Goal: Navigation & Orientation: Find specific page/section

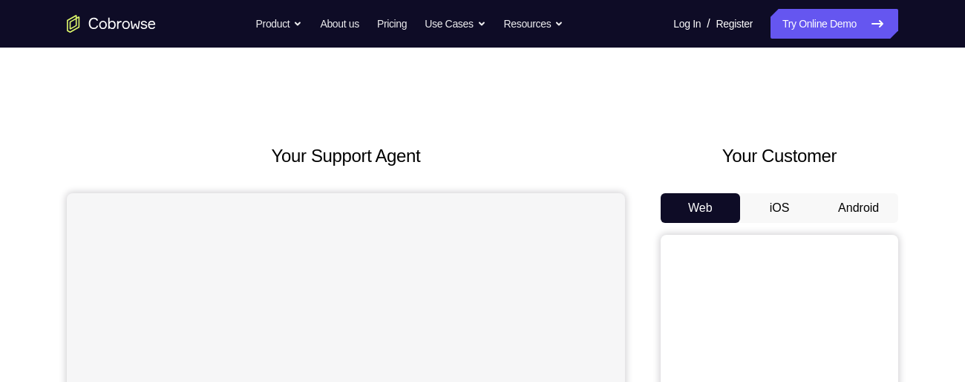
click at [865, 210] on button "Android" at bounding box center [858, 208] width 79 height 30
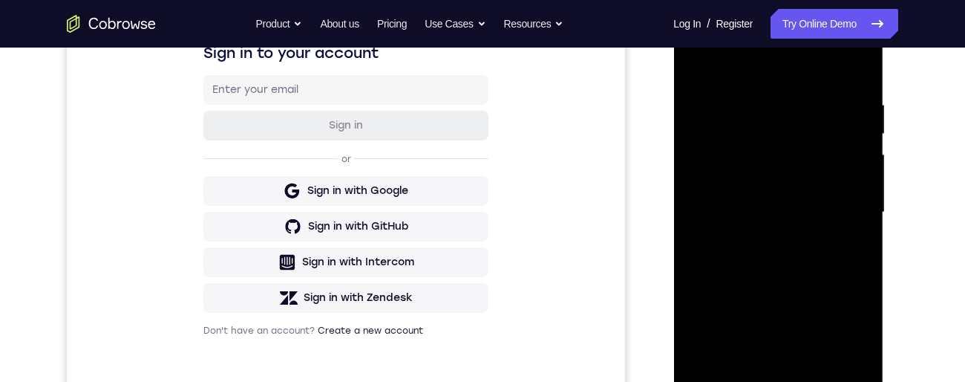
scroll to position [306, 0]
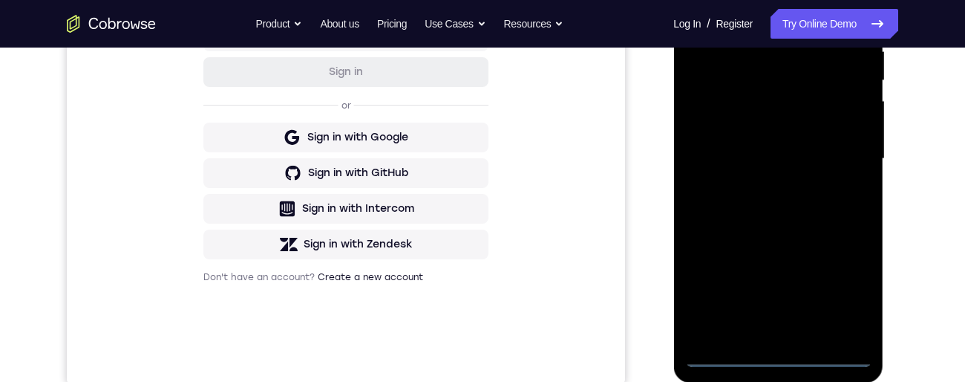
click at [782, 363] on div at bounding box center [778, 159] width 187 height 416
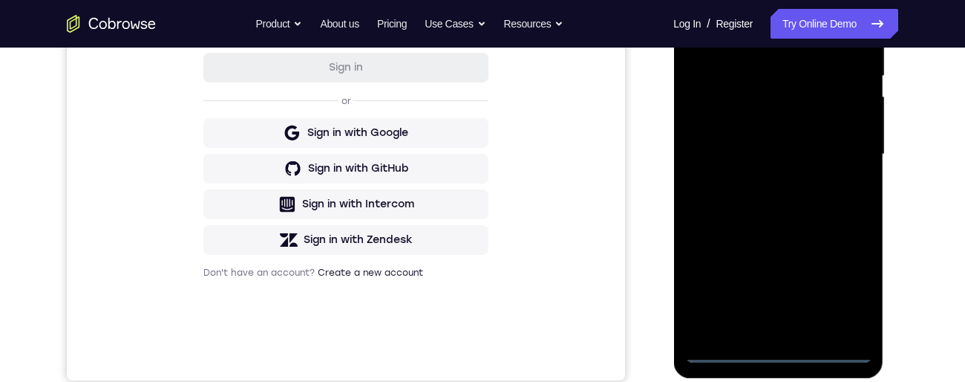
scroll to position [291, 0]
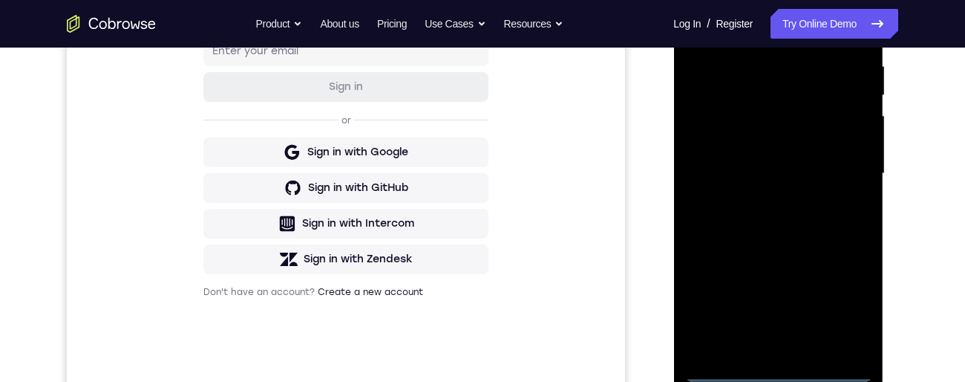
click at [842, 308] on div at bounding box center [778, 174] width 187 height 416
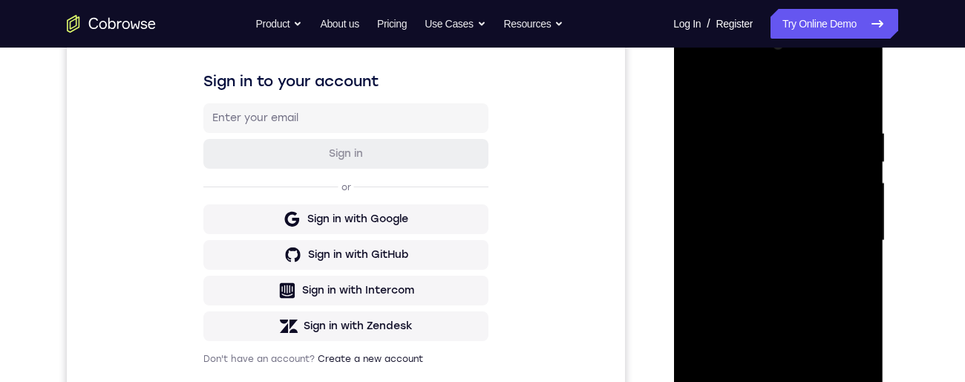
scroll to position [203, 0]
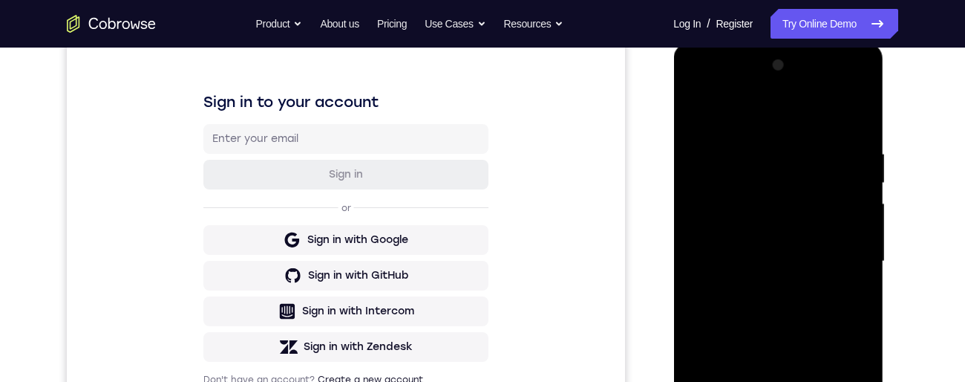
click at [780, 123] on div at bounding box center [778, 261] width 187 height 416
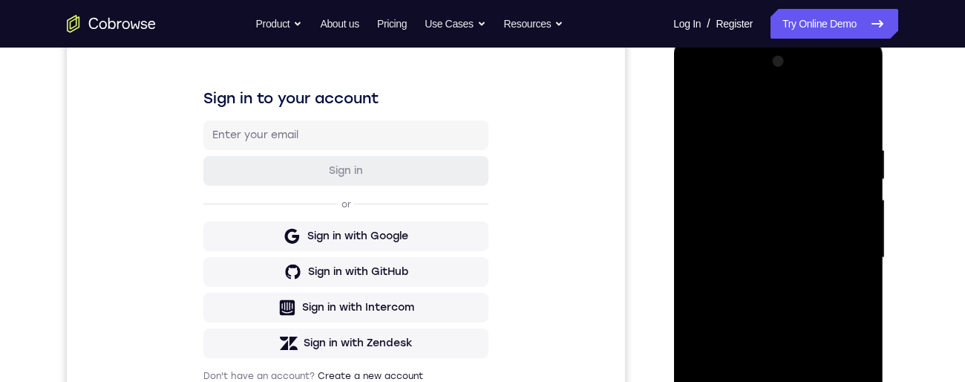
click at [847, 256] on div at bounding box center [778, 258] width 187 height 416
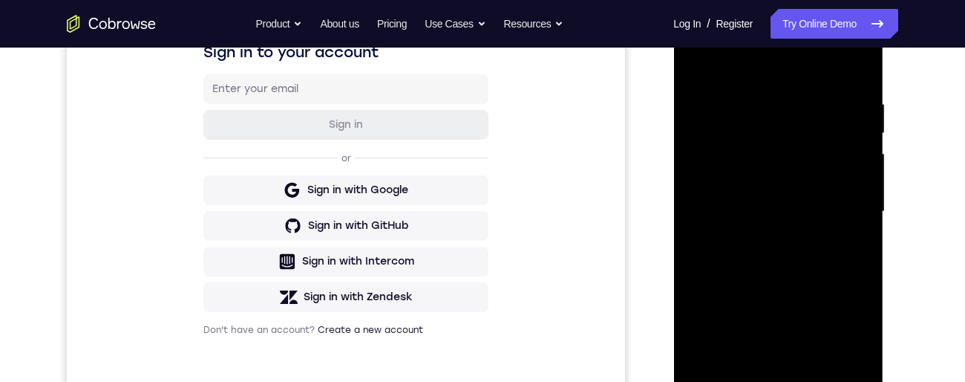
scroll to position [272, 0]
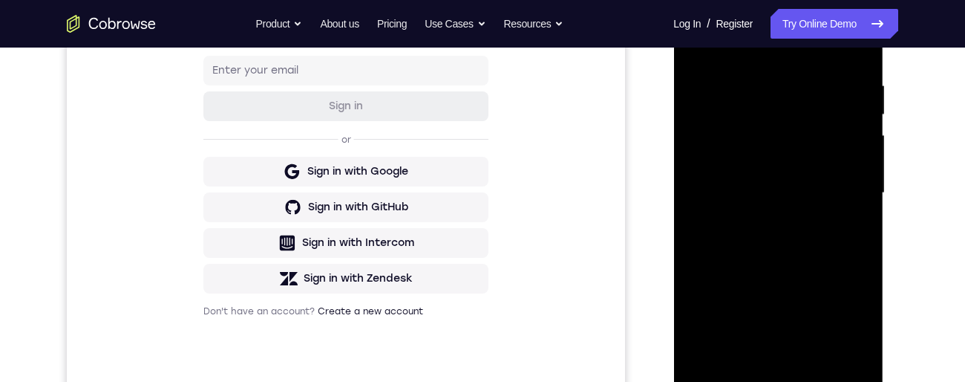
click at [763, 228] on div at bounding box center [778, 193] width 187 height 416
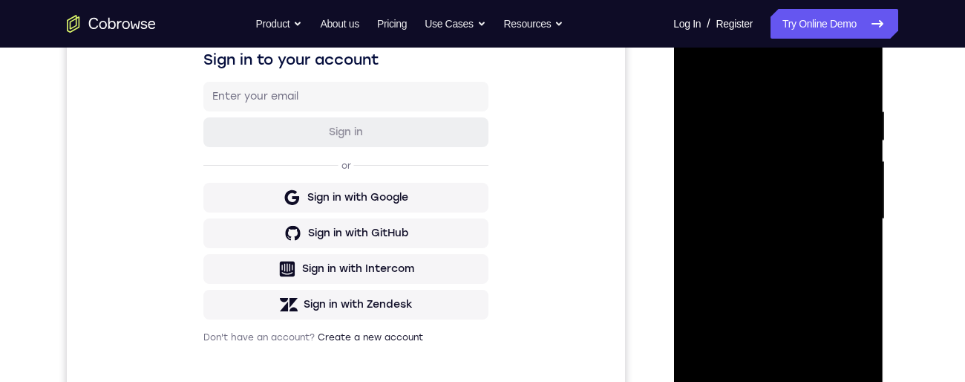
click at [805, 212] on div at bounding box center [778, 219] width 187 height 416
click at [719, 196] on div at bounding box center [778, 219] width 187 height 416
click at [749, 227] on div at bounding box center [778, 219] width 187 height 416
click at [812, 229] on div at bounding box center [778, 219] width 187 height 416
click at [788, 223] on div at bounding box center [778, 219] width 187 height 416
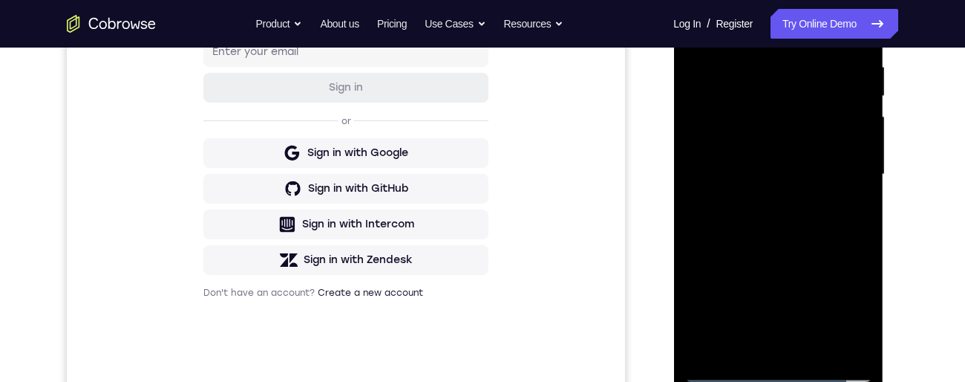
scroll to position [404, 0]
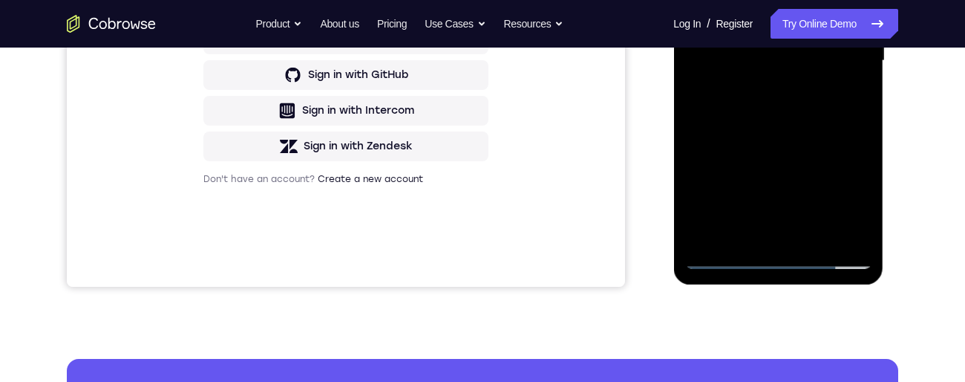
click at [742, 237] on div at bounding box center [778, 61] width 187 height 416
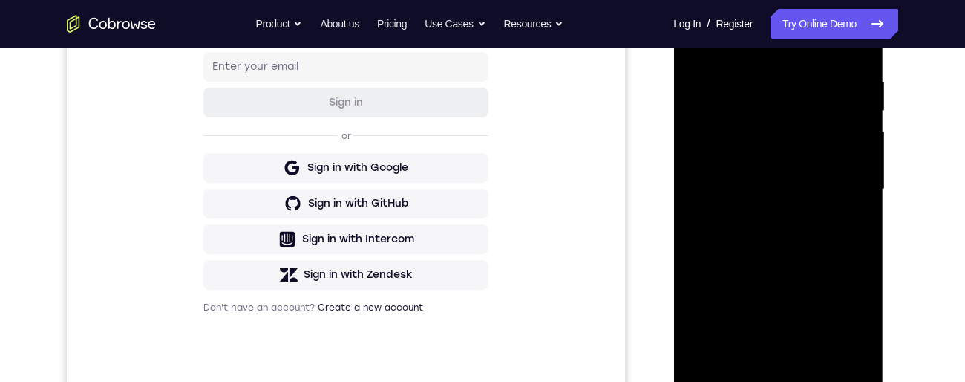
scroll to position [247, 0]
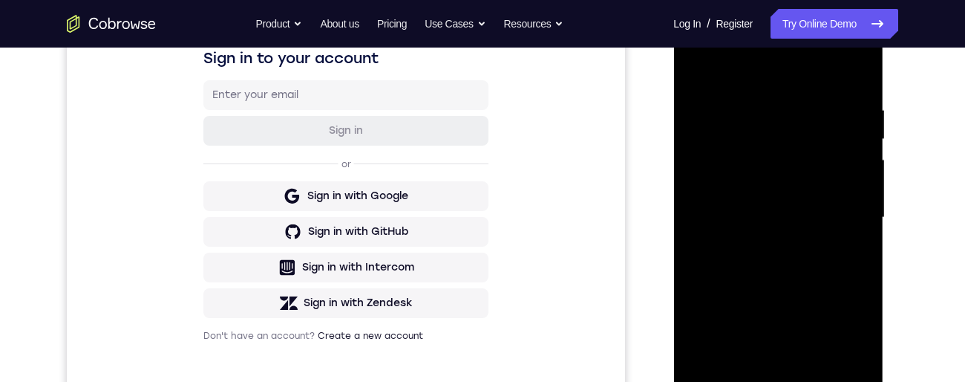
click at [862, 88] on div at bounding box center [778, 218] width 187 height 416
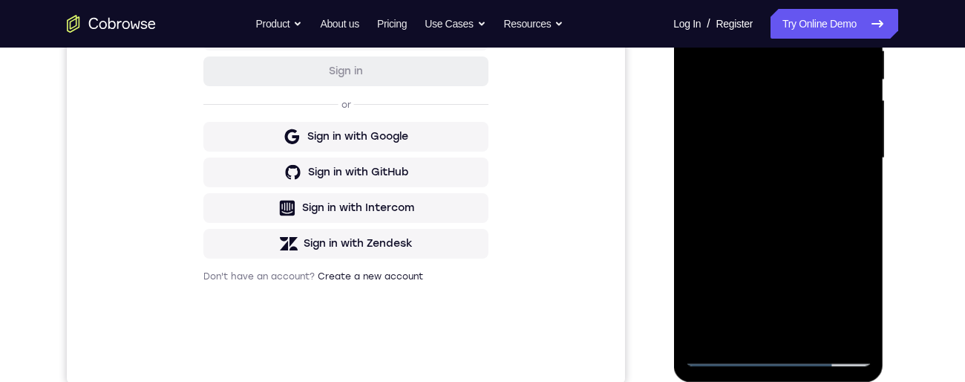
scroll to position [307, 0]
click at [810, 333] on div at bounding box center [778, 158] width 187 height 416
click at [818, 334] on div at bounding box center [778, 158] width 187 height 416
click at [783, 244] on div at bounding box center [778, 158] width 187 height 416
click at [753, 251] on div at bounding box center [778, 158] width 187 height 416
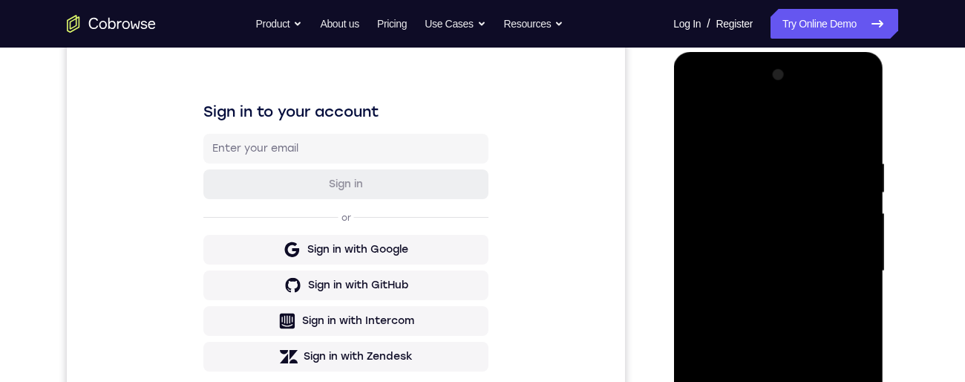
scroll to position [192, 0]
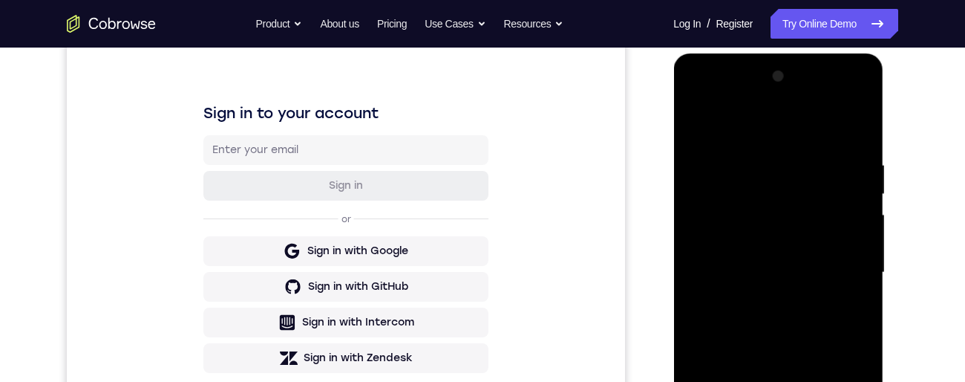
click at [775, 232] on div at bounding box center [778, 273] width 187 height 416
click at [783, 247] on div at bounding box center [778, 273] width 187 height 416
click at [703, 125] on div at bounding box center [778, 273] width 187 height 416
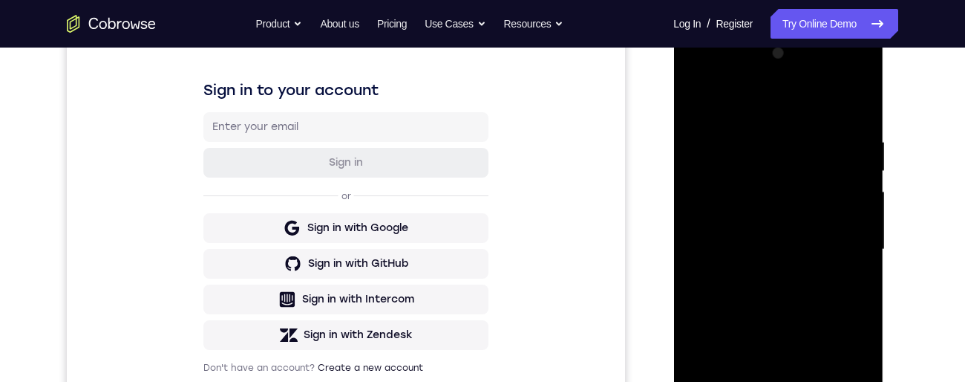
scroll to position [217, 0]
click at [840, 219] on div at bounding box center [778, 248] width 187 height 416
click at [852, 212] on div at bounding box center [778, 248] width 187 height 416
click at [851, 212] on div at bounding box center [778, 248] width 187 height 416
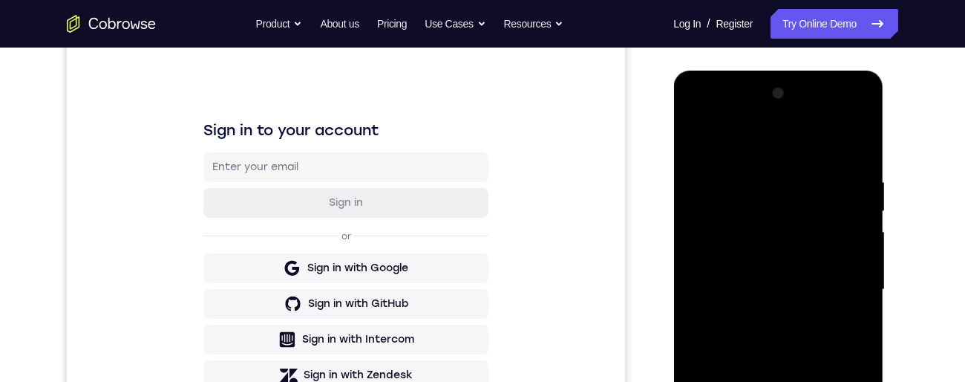
click at [703, 143] on div at bounding box center [778, 290] width 187 height 416
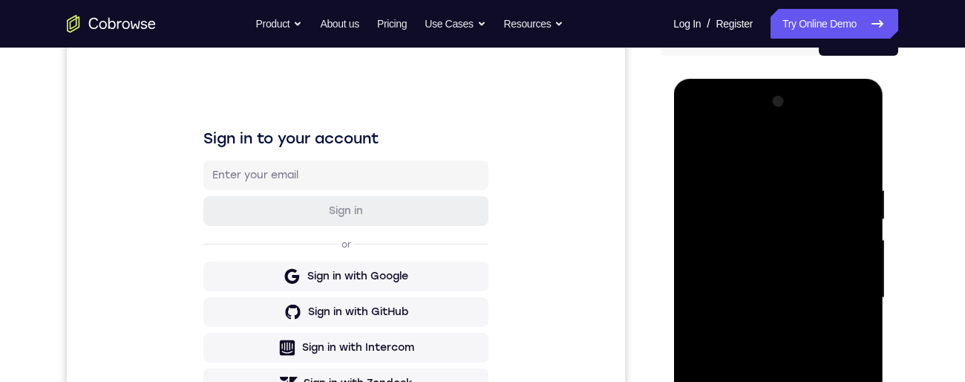
click at [694, 153] on div at bounding box center [778, 298] width 187 height 416
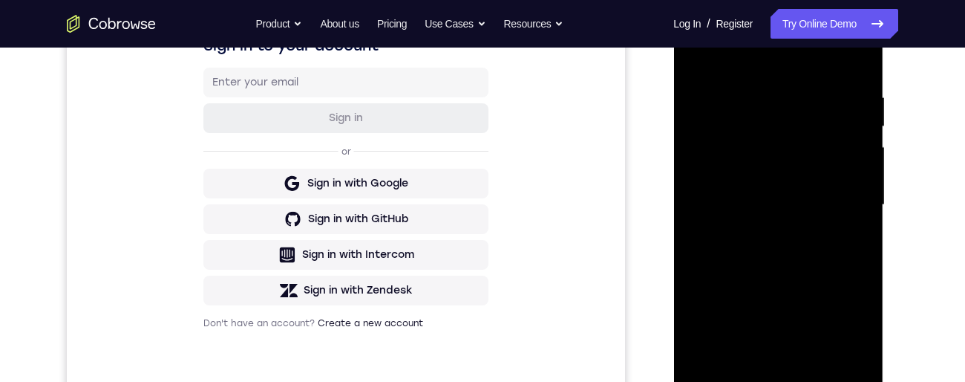
scroll to position [209, 0]
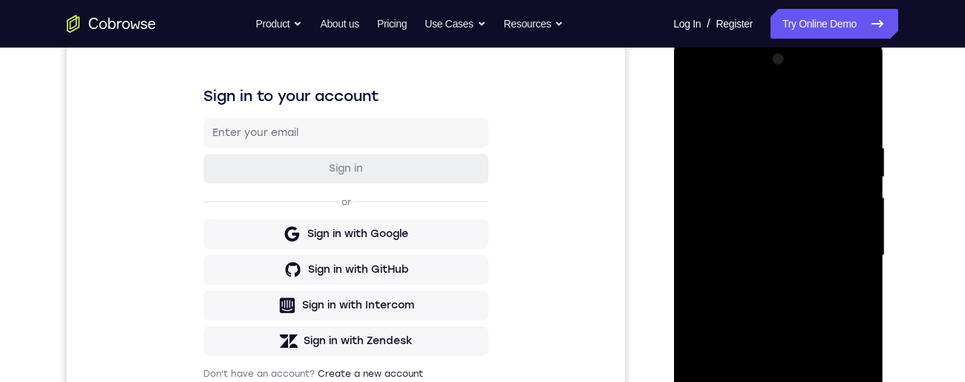
click at [693, 114] on div at bounding box center [778, 256] width 187 height 416
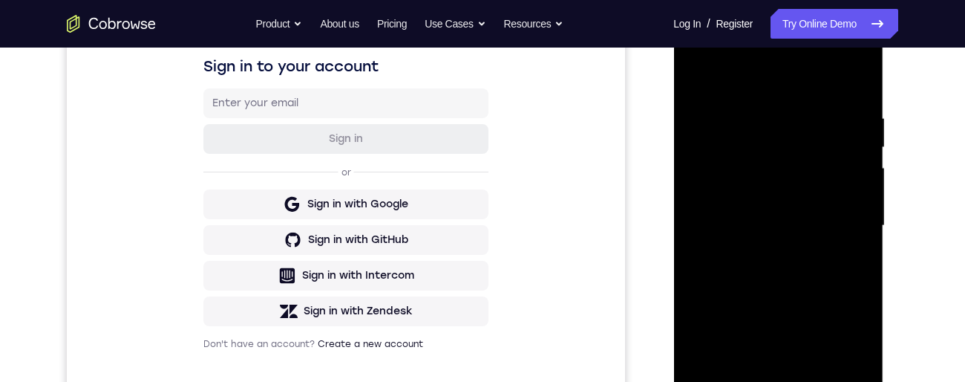
scroll to position [297, 0]
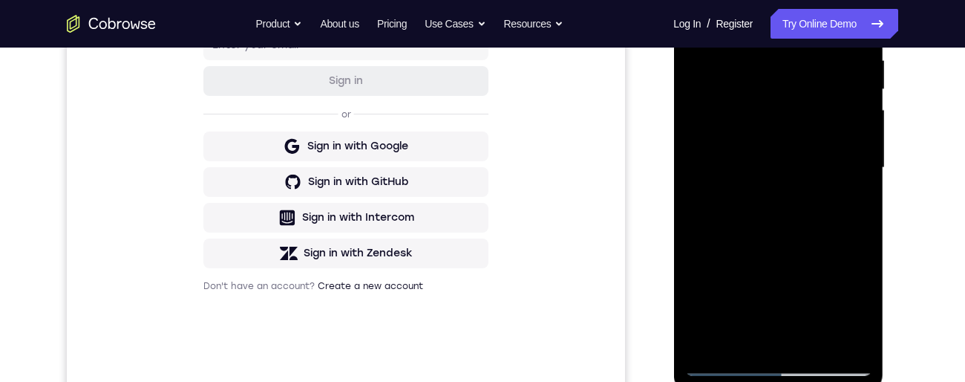
click at [698, 22] on div at bounding box center [778, 168] width 187 height 416
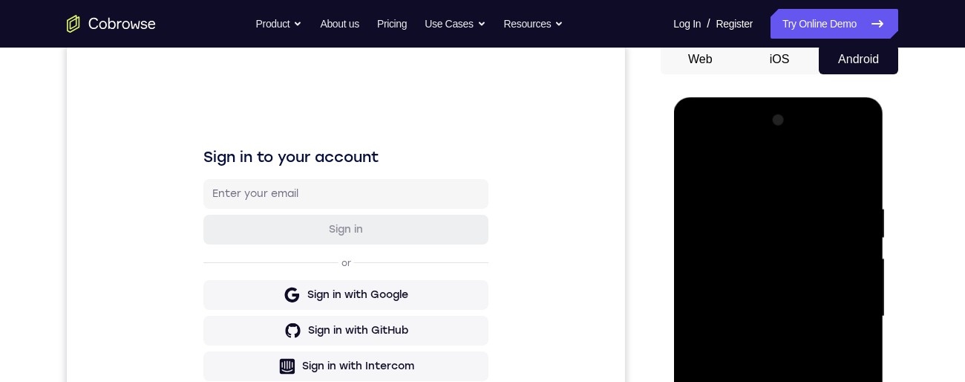
scroll to position [172, 0]
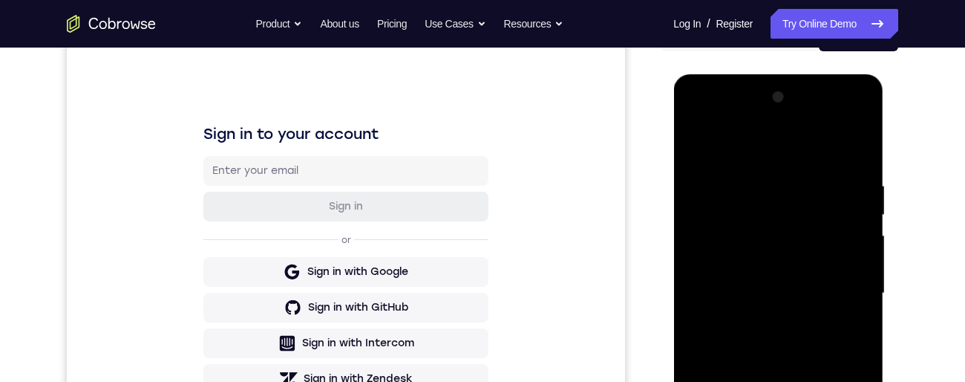
click at [753, 181] on div at bounding box center [778, 293] width 187 height 416
click at [858, 159] on div at bounding box center [778, 293] width 187 height 416
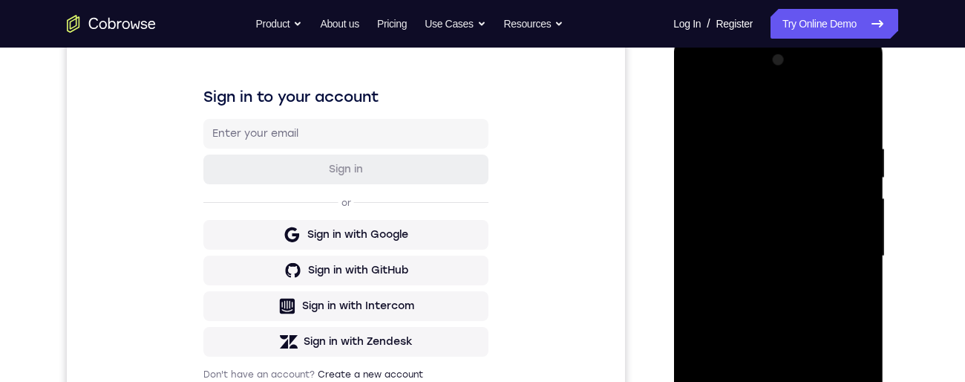
click at [746, 381] on div at bounding box center [778, 256] width 187 height 416
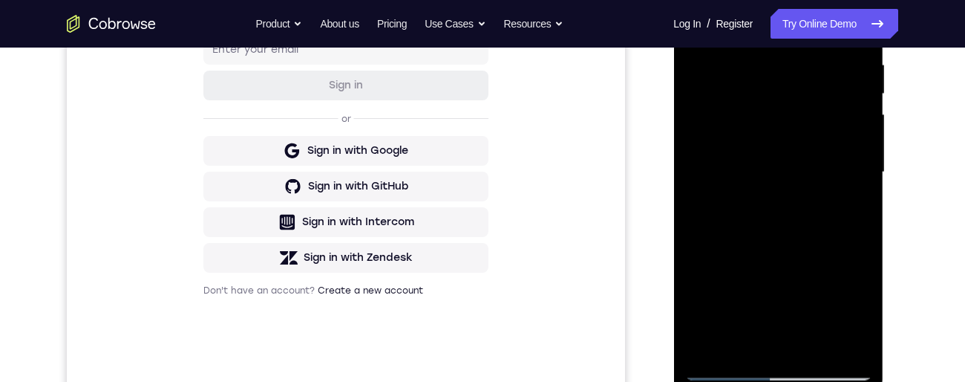
scroll to position [231, 0]
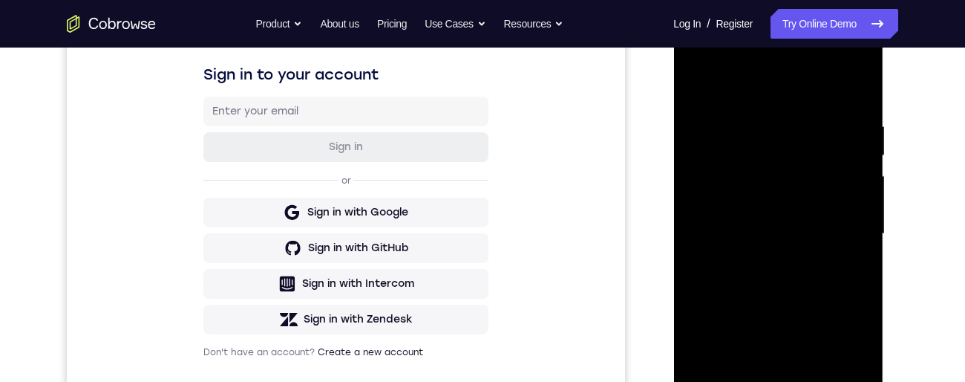
click at [749, 89] on div at bounding box center [778, 234] width 187 height 416
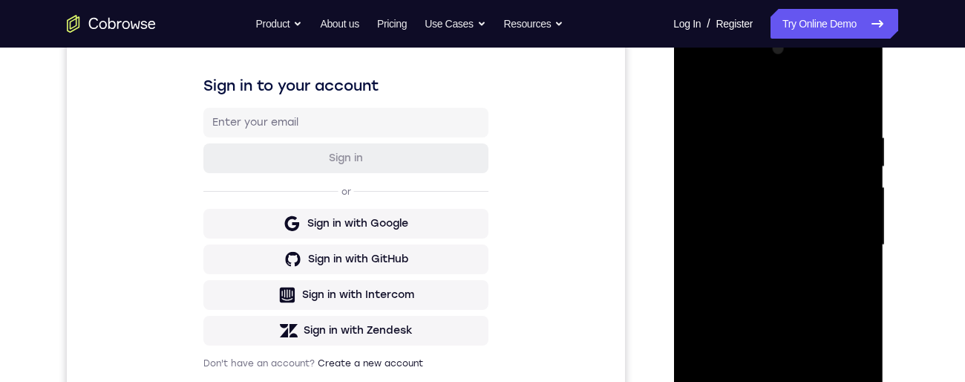
click at [725, 159] on div at bounding box center [778, 245] width 187 height 416
click at [713, 273] on div at bounding box center [778, 245] width 187 height 416
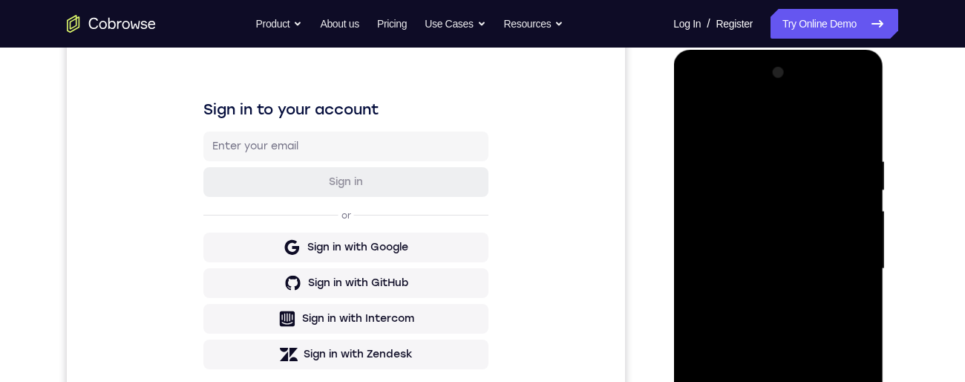
click at [696, 123] on div at bounding box center [778, 269] width 187 height 416
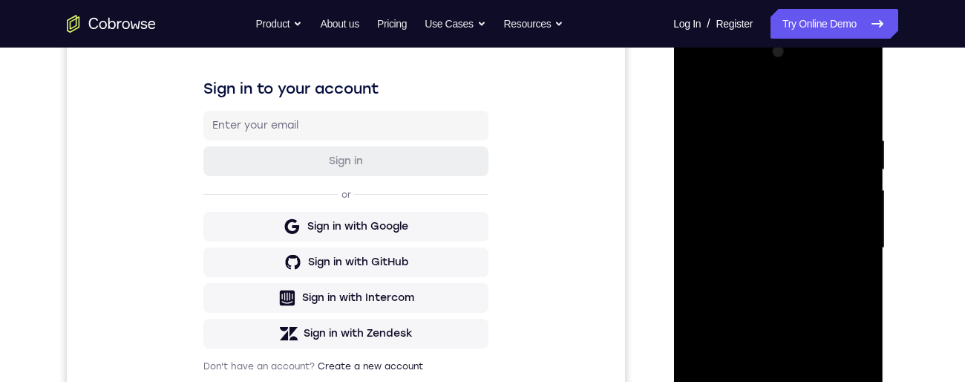
click at [783, 271] on div at bounding box center [778, 248] width 187 height 416
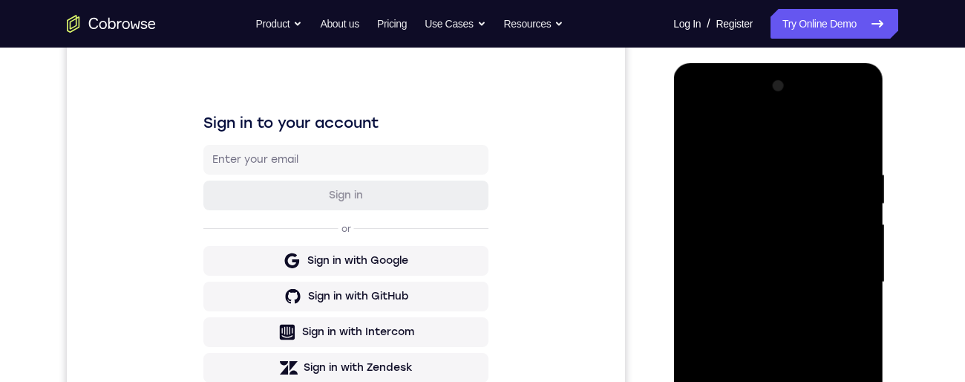
click at [693, 134] on div at bounding box center [778, 282] width 187 height 416
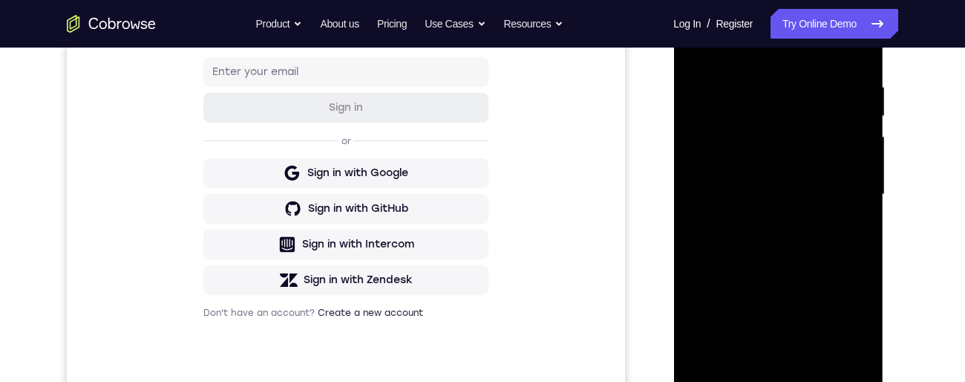
scroll to position [226, 0]
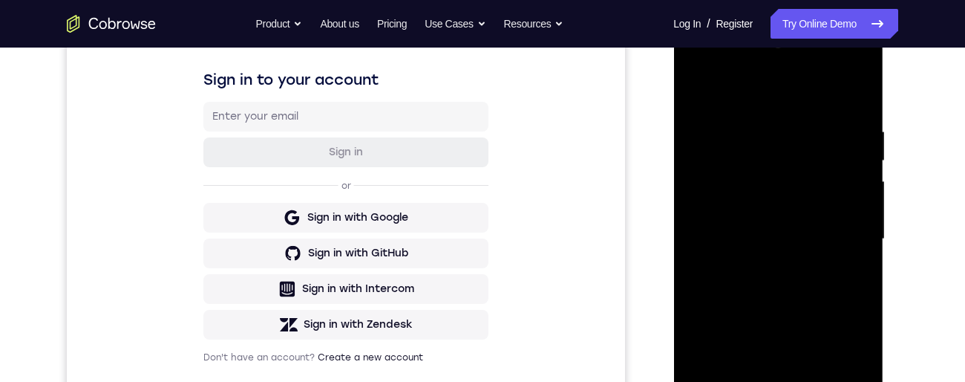
click at [849, 256] on div at bounding box center [778, 239] width 187 height 416
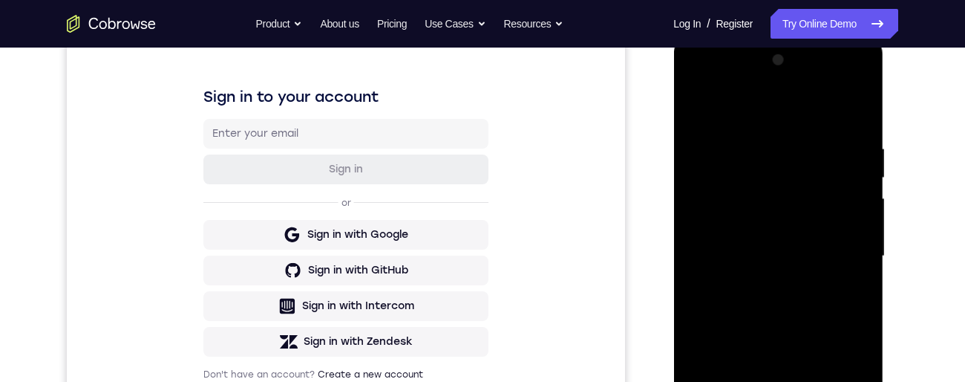
scroll to position [224, 0]
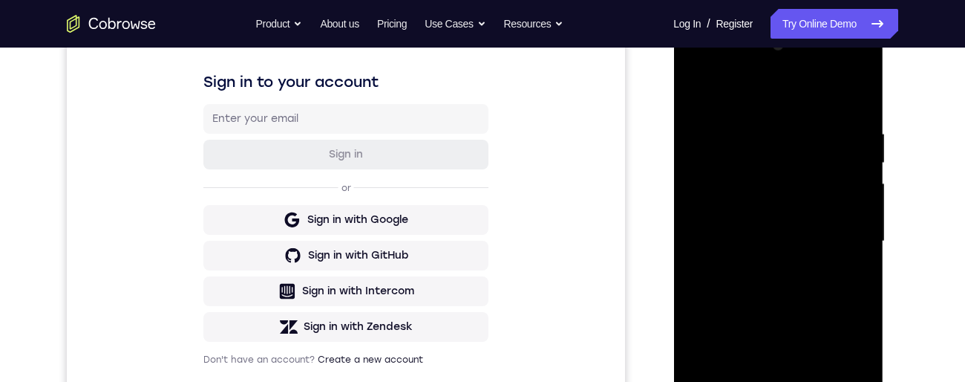
click at [866, 232] on div at bounding box center [778, 241] width 187 height 416
click at [861, 234] on div at bounding box center [778, 241] width 187 height 416
click at [864, 234] on div at bounding box center [778, 241] width 187 height 416
click at [864, 235] on div at bounding box center [778, 241] width 187 height 416
click at [863, 235] on div at bounding box center [778, 241] width 187 height 416
